Goal: Task Accomplishment & Management: Manage account settings

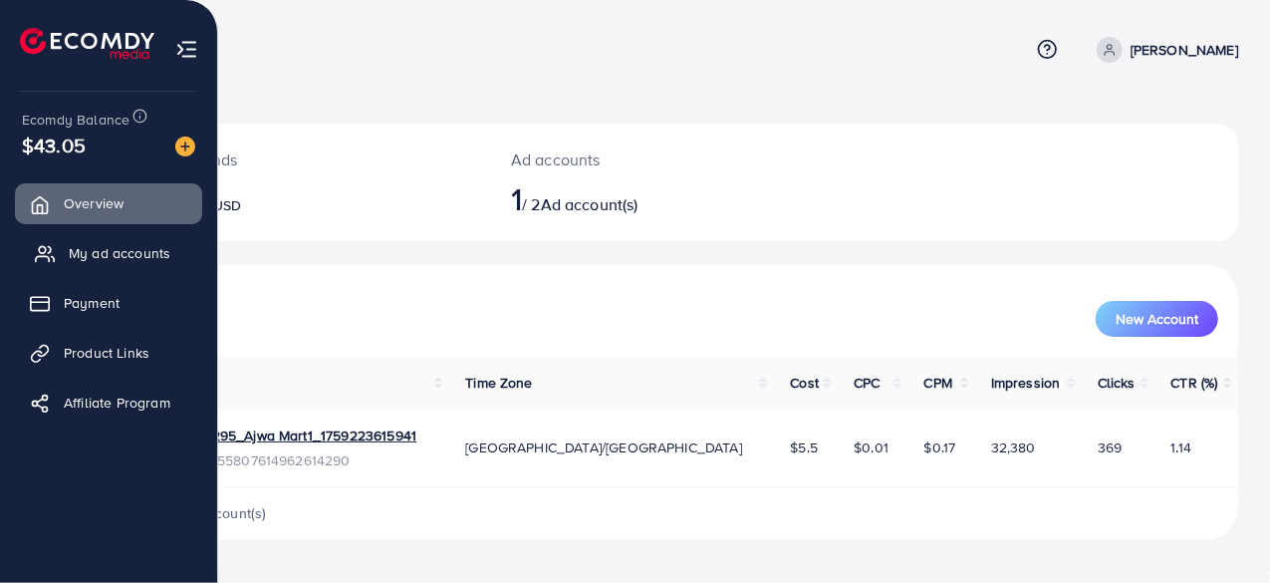
click at [90, 254] on span "My ad accounts" at bounding box center [120, 253] width 102 height 20
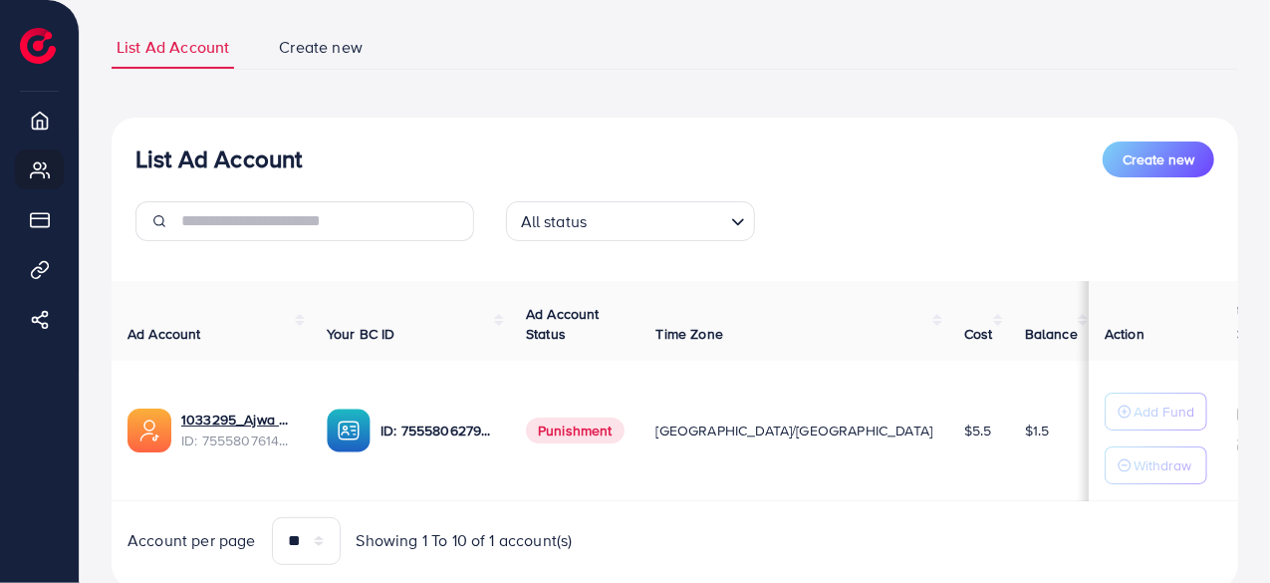
scroll to position [185, 0]
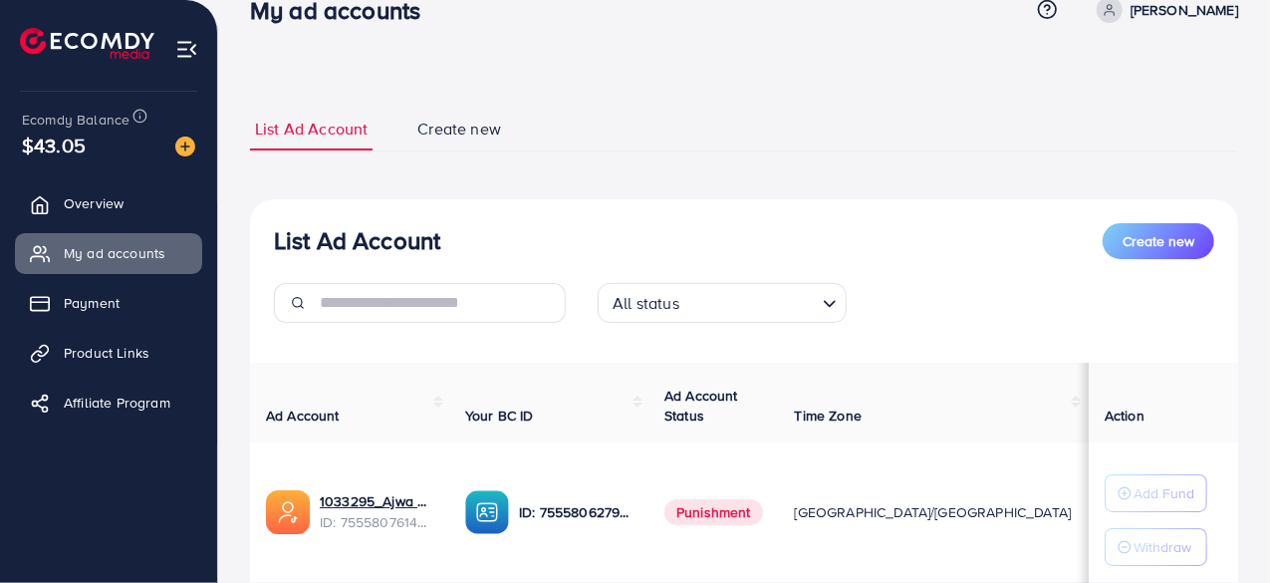
scroll to position [100, 0]
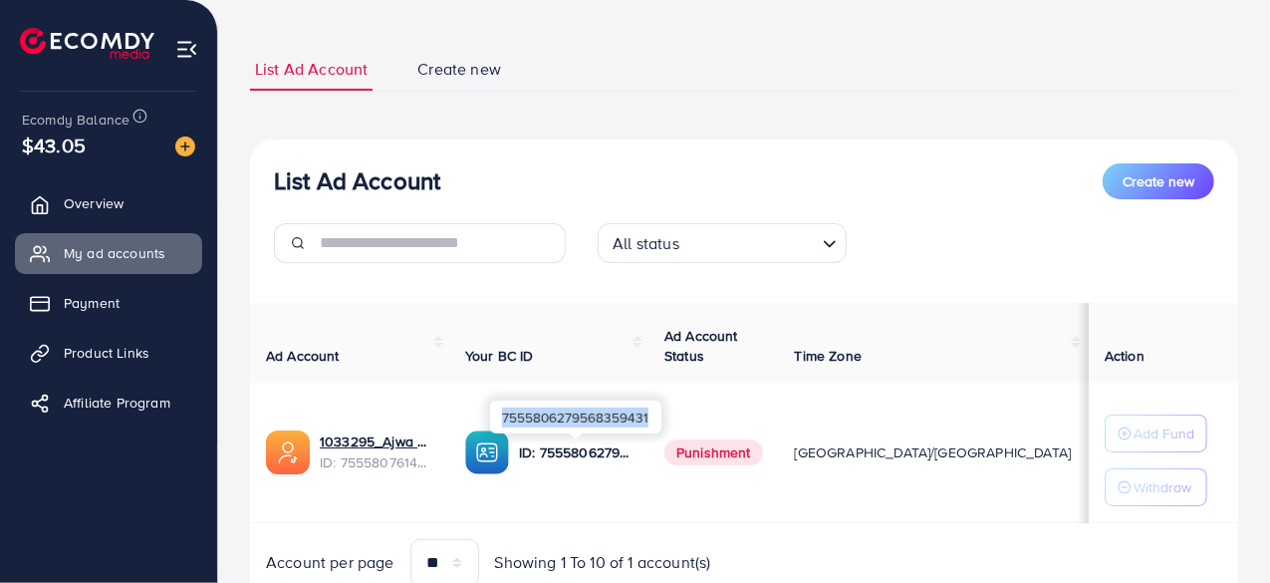
drag, startPoint x: 648, startPoint y: 419, endPoint x: 503, endPoint y: 409, distance: 144.8
click at [503, 409] on div "7555806279568359431" at bounding box center [575, 417] width 171 height 33
copy div "7555806279568359431"
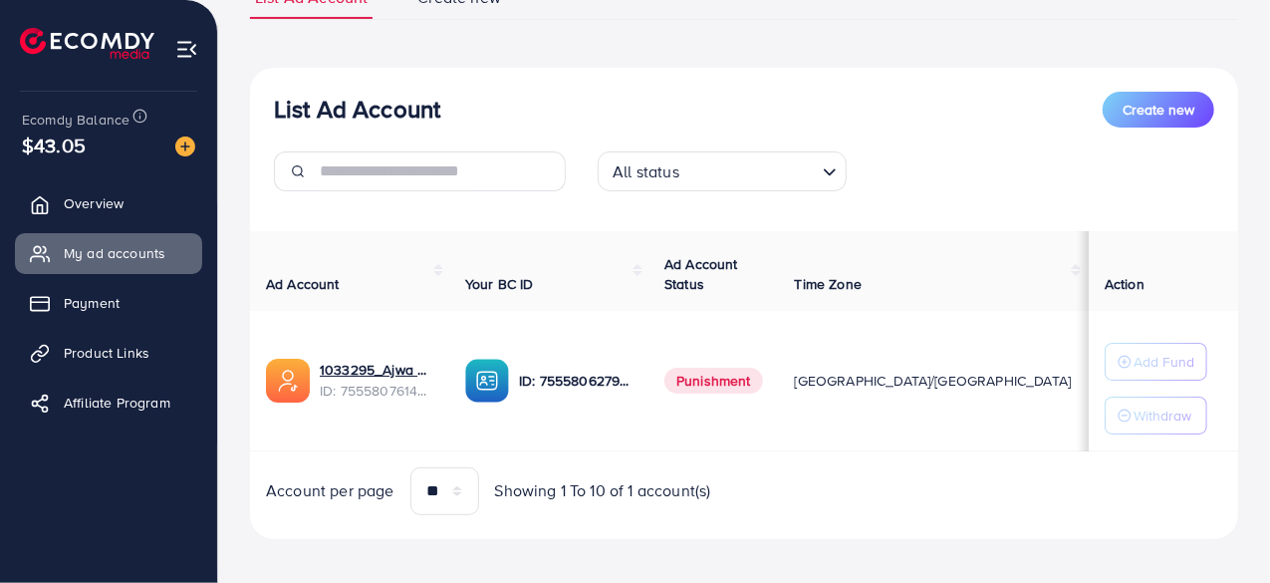
scroll to position [185, 0]
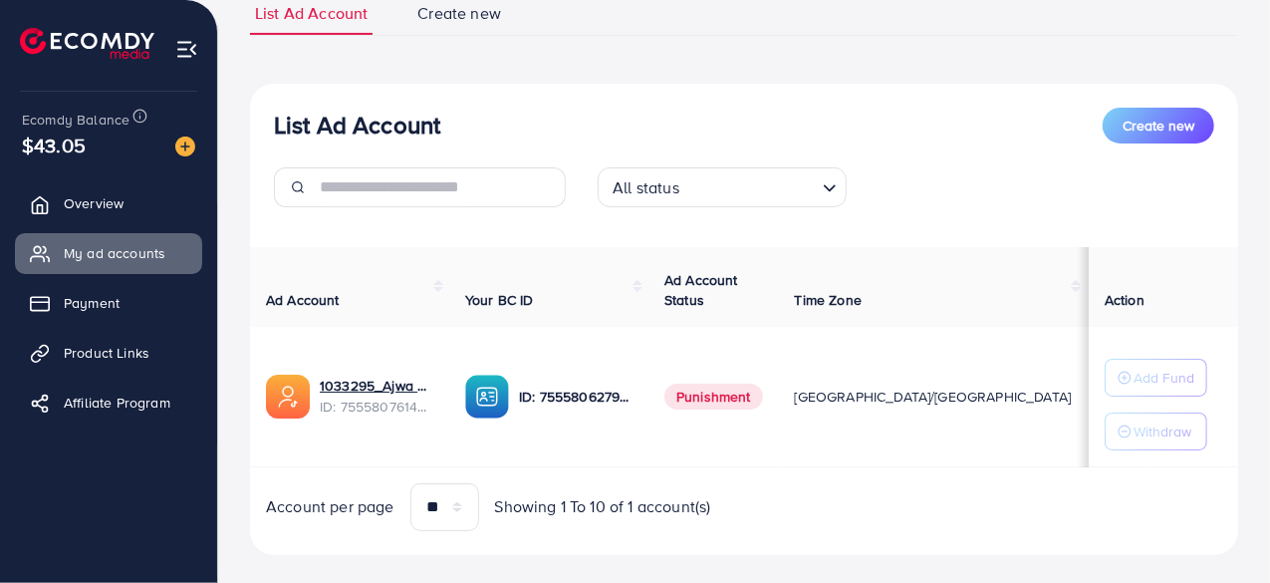
scroll to position [185, 0]
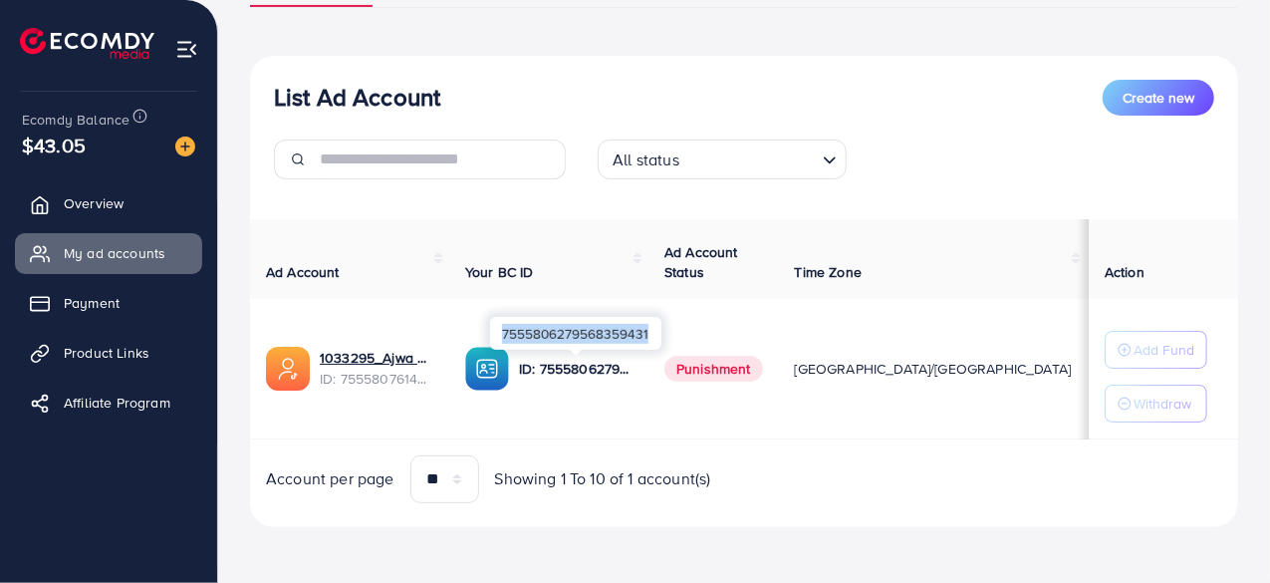
drag, startPoint x: 504, startPoint y: 328, endPoint x: 651, endPoint y: 325, distance: 146.5
click at [652, 325] on div "7555806279568359431" at bounding box center [575, 333] width 171 height 33
copy div "7555806279568359431"
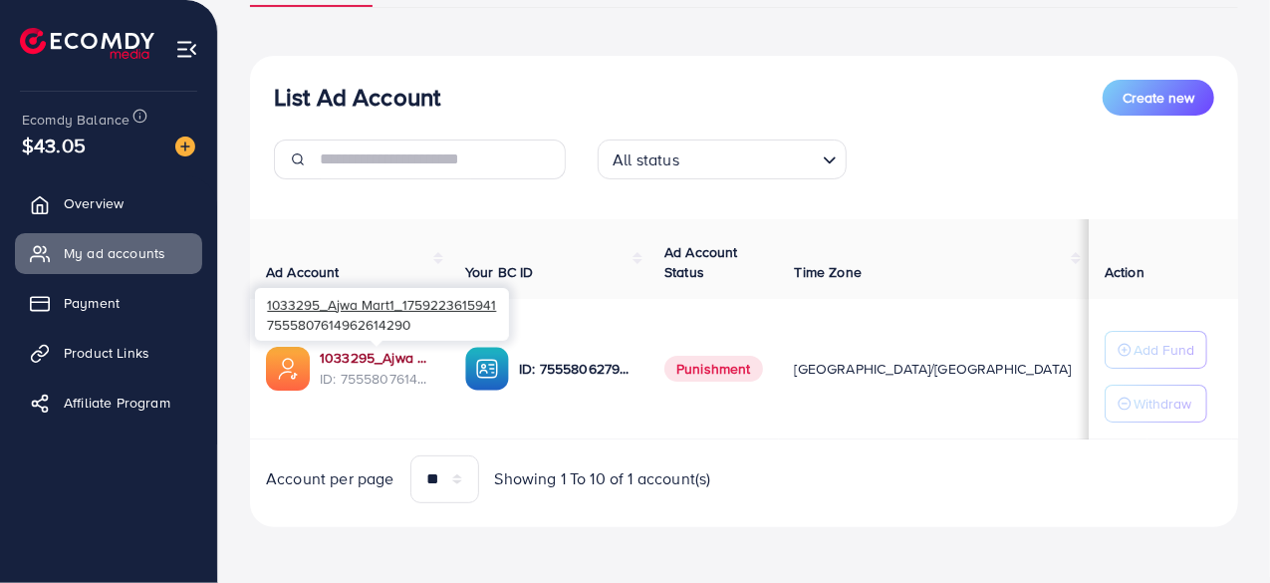
click at [376, 354] on link "1033295_Ajwa Mart1_1759223615941" at bounding box center [377, 358] width 114 height 20
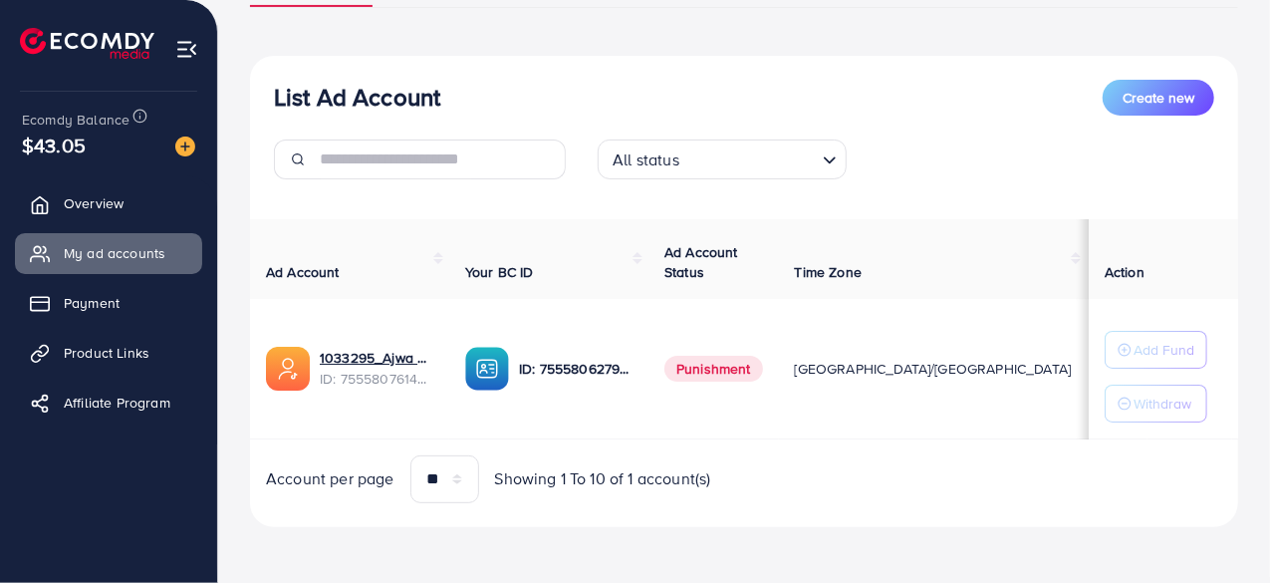
click at [365, 369] on span "ID: 7555807614962614290" at bounding box center [377, 379] width 114 height 20
click at [359, 342] on td "1033295_Ajwa Mart1_1759223615941 ID: 7555807614962614290" at bounding box center [349, 369] width 199 height 140
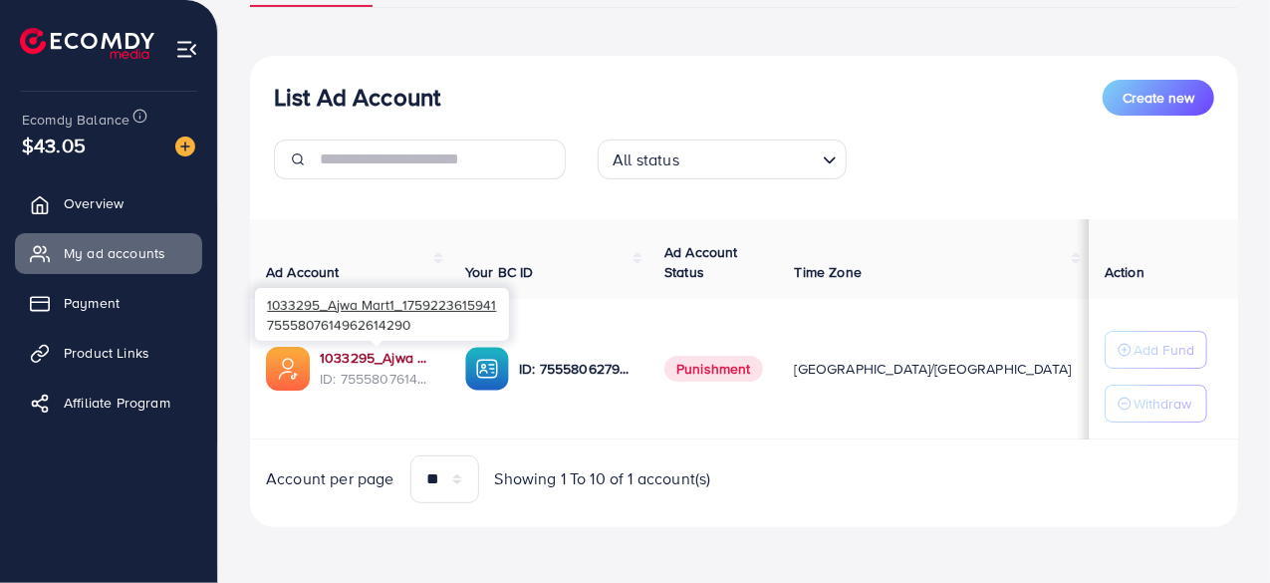
click at [361, 354] on link "1033295_Ajwa Mart1_1759223615941" at bounding box center [377, 358] width 114 height 20
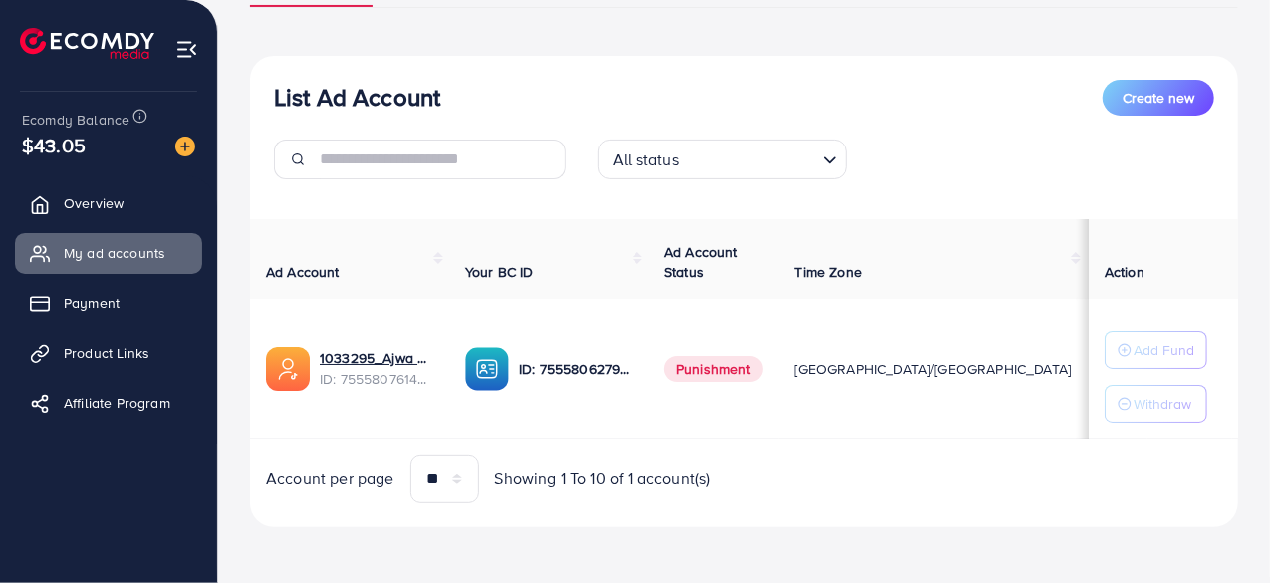
click at [1044, 472] on div "Account per page ** ** ** *** Showing 1 To 10 of 1 account(s)" at bounding box center [744, 479] width 1020 height 48
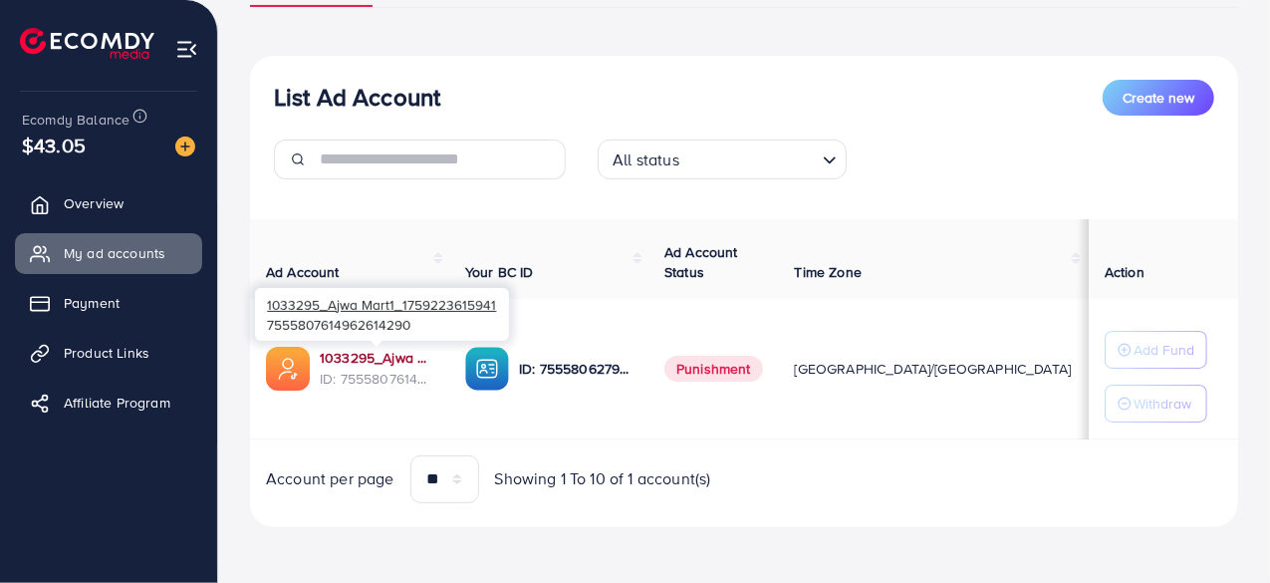
click at [363, 356] on link "1033295_Ajwa Mart1_1759223615941" at bounding box center [377, 358] width 114 height 20
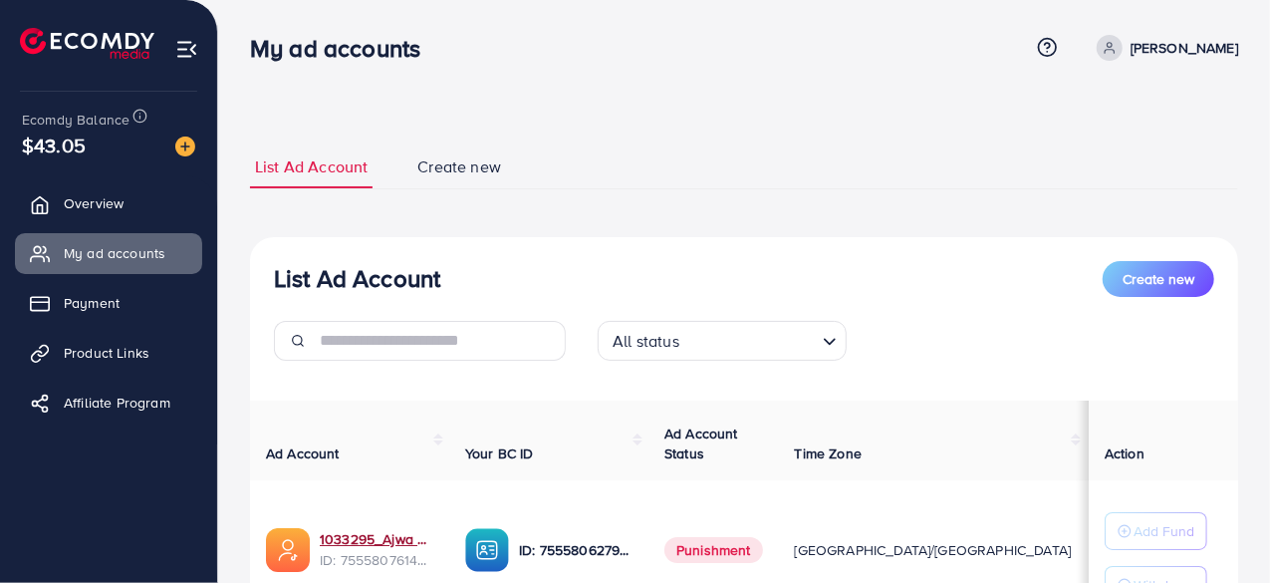
scroll to position [0, 0]
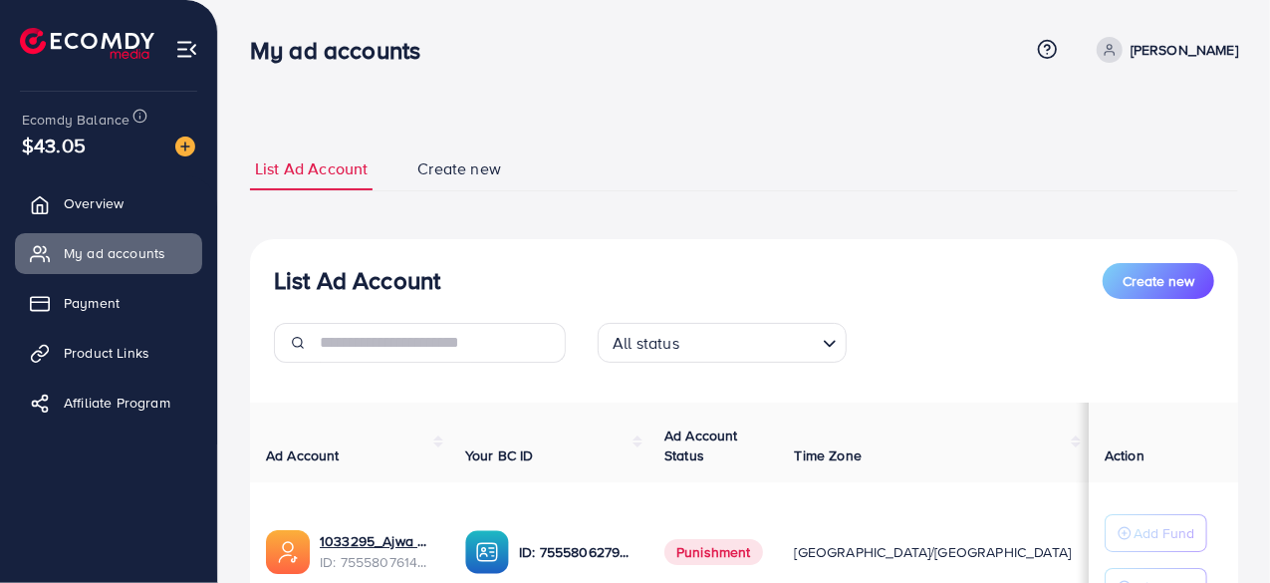
click at [452, 172] on span "Create new" at bounding box center [459, 168] width 84 height 23
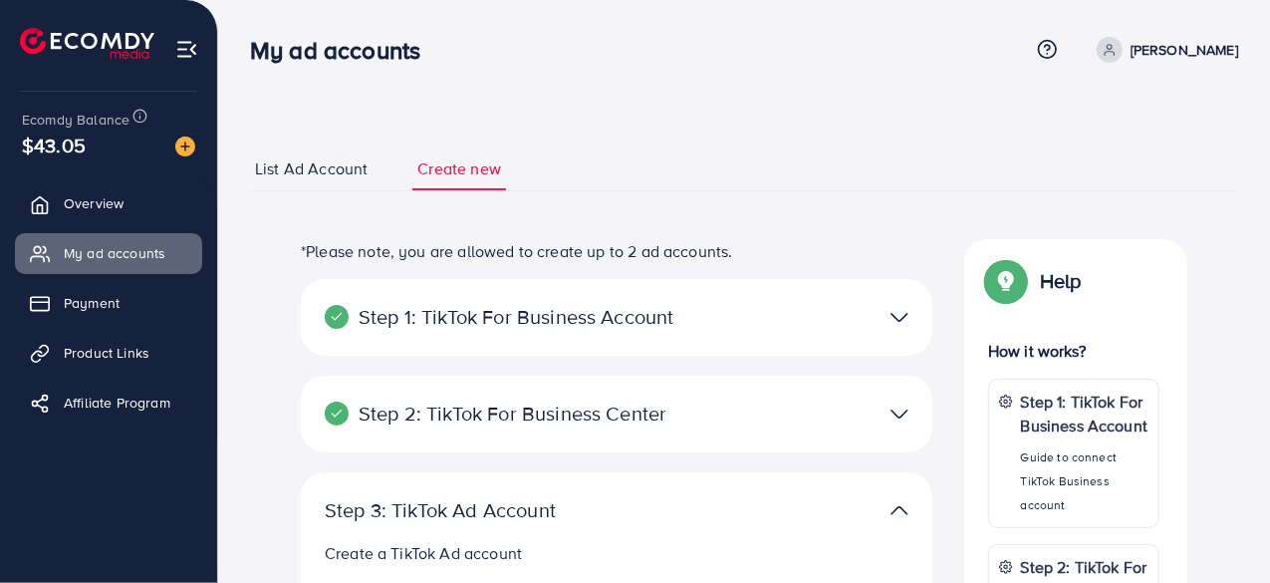
click at [334, 163] on span "List Ad Account" at bounding box center [311, 168] width 113 height 23
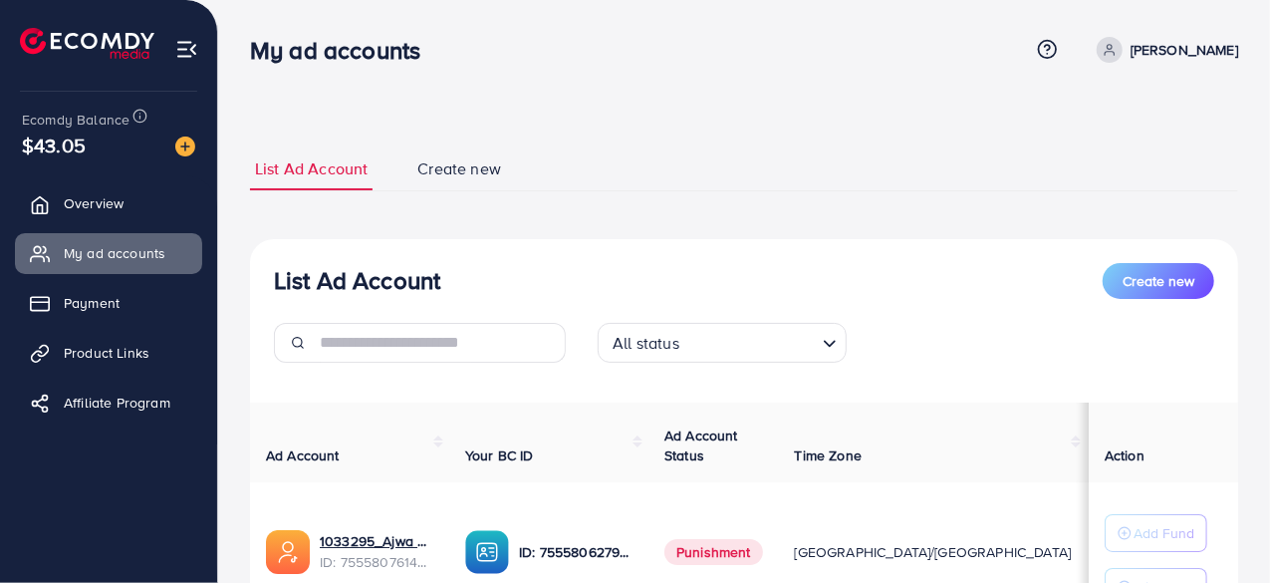
scroll to position [100, 0]
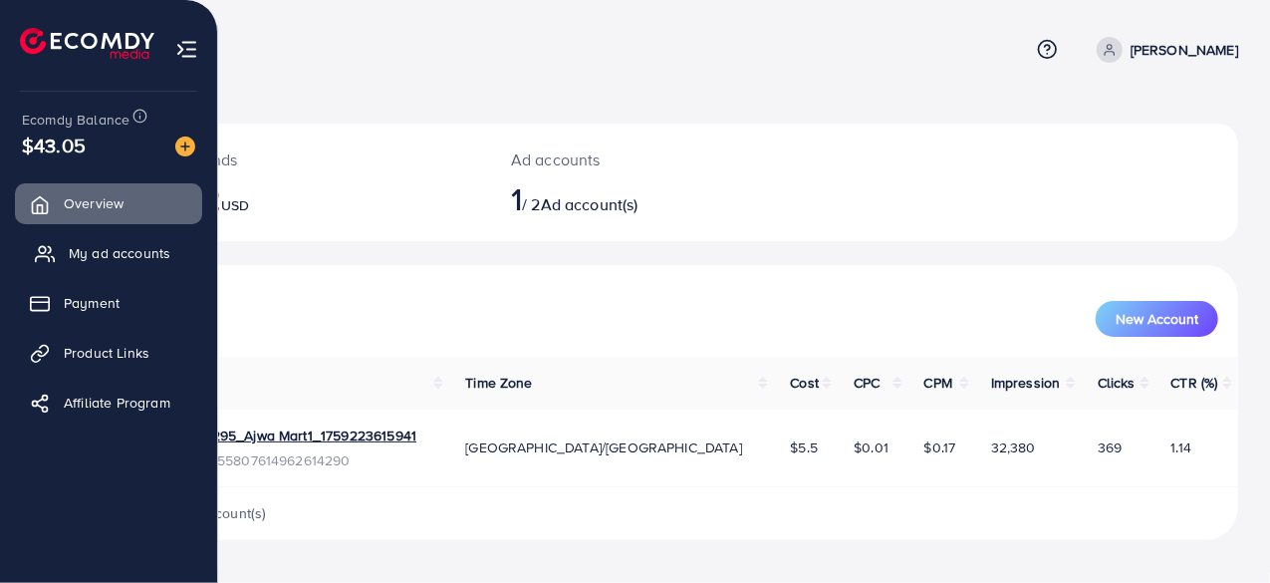
drag, startPoint x: 82, startPoint y: 242, endPoint x: 94, endPoint y: 271, distance: 31.3
click at [82, 242] on link "My ad accounts" at bounding box center [108, 253] width 187 height 40
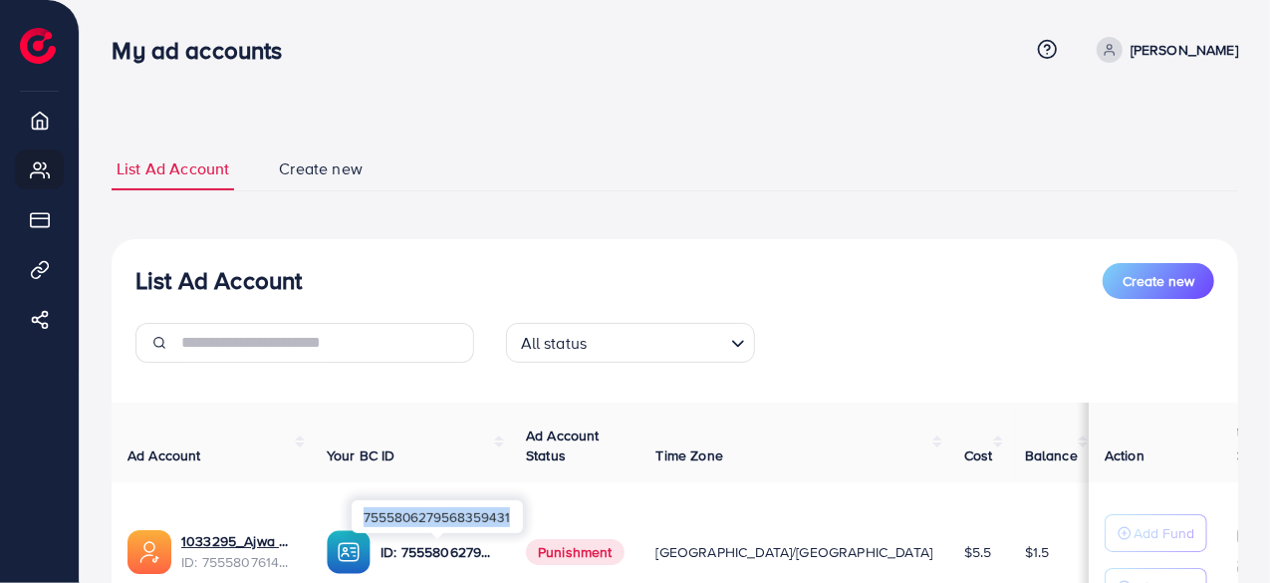
drag, startPoint x: 367, startPoint y: 517, endPoint x: 519, endPoint y: 519, distance: 152.5
click at [521, 524] on div "7555806279568359431" at bounding box center [437, 516] width 171 height 33
copy div "7555806279568359431"
